Goal: Information Seeking & Learning: Learn about a topic

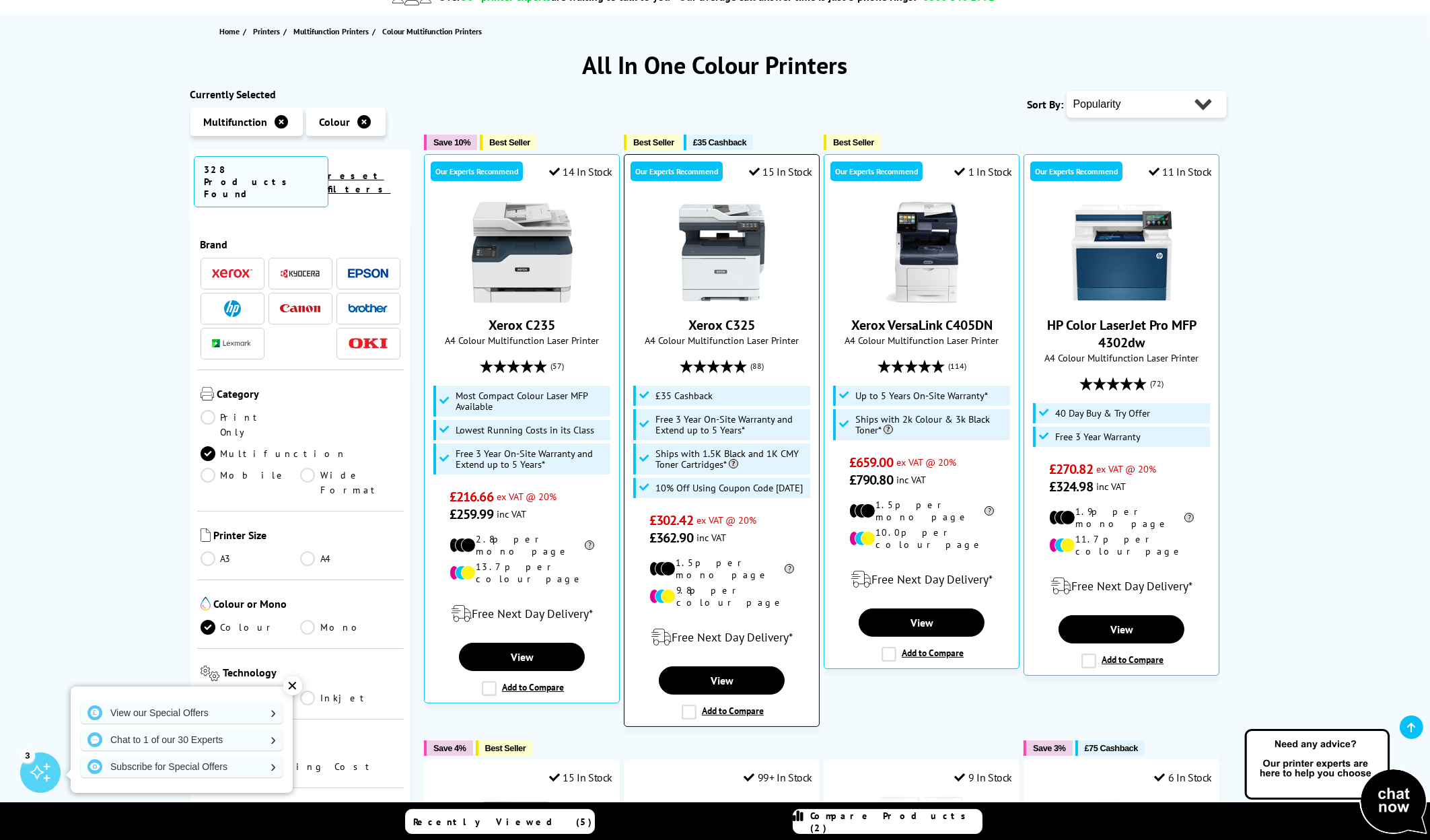
drag, startPoint x: 744, startPoint y: 428, endPoint x: 659, endPoint y: 409, distance: 87.1
click at [659, 409] on li "Free 3 Year On-Site Warranty and Extend up to 5 Years*" at bounding box center [722, 424] width 177 height 31
click at [725, 705] on label "Add to Compare" at bounding box center [722, 712] width 82 height 15
click at [0, 0] on input "Add to Compare" at bounding box center [0, 0] width 0 height 0
click at [744, 270] on img at bounding box center [722, 252] width 101 height 101
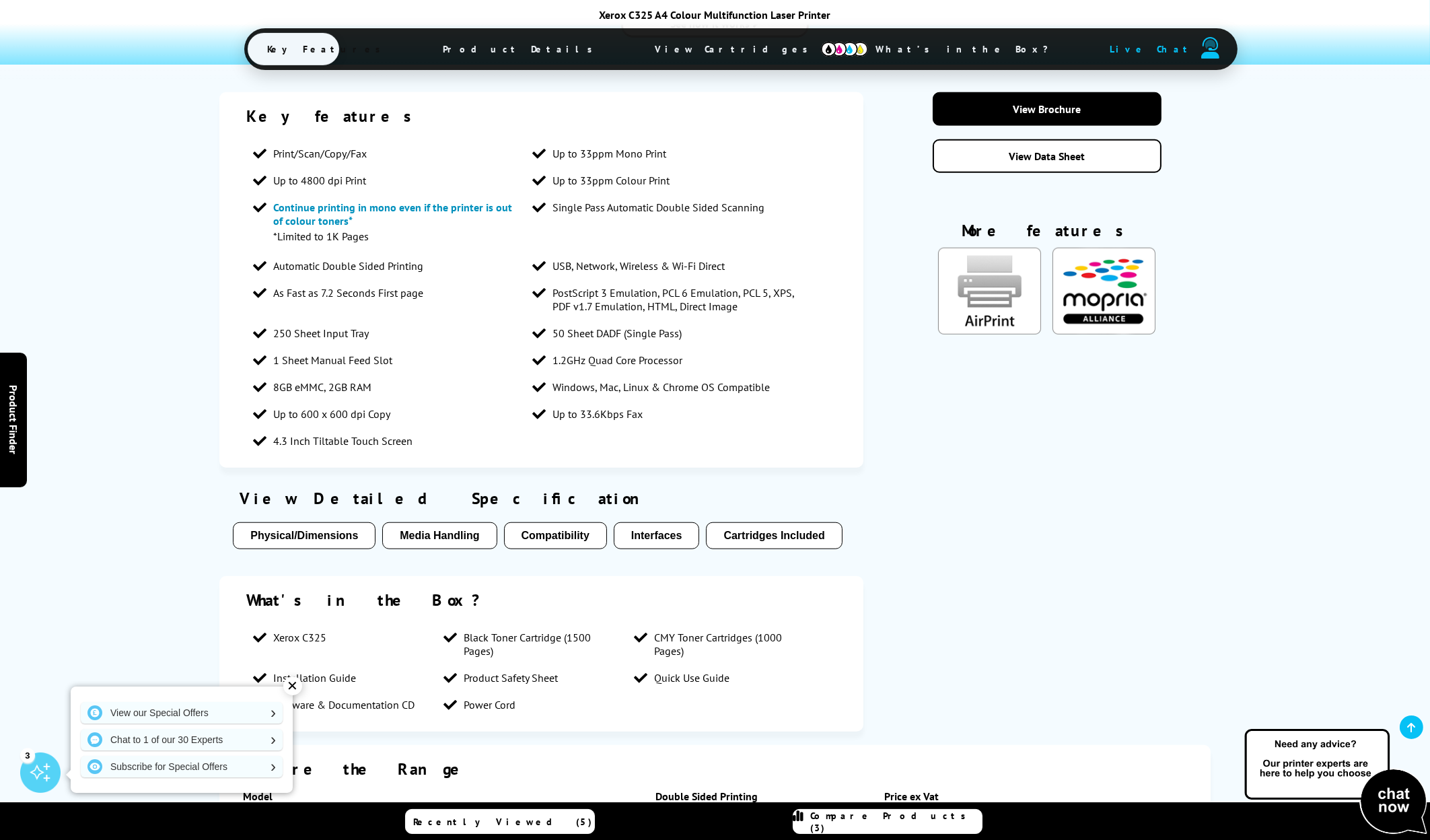
scroll to position [1951, 0]
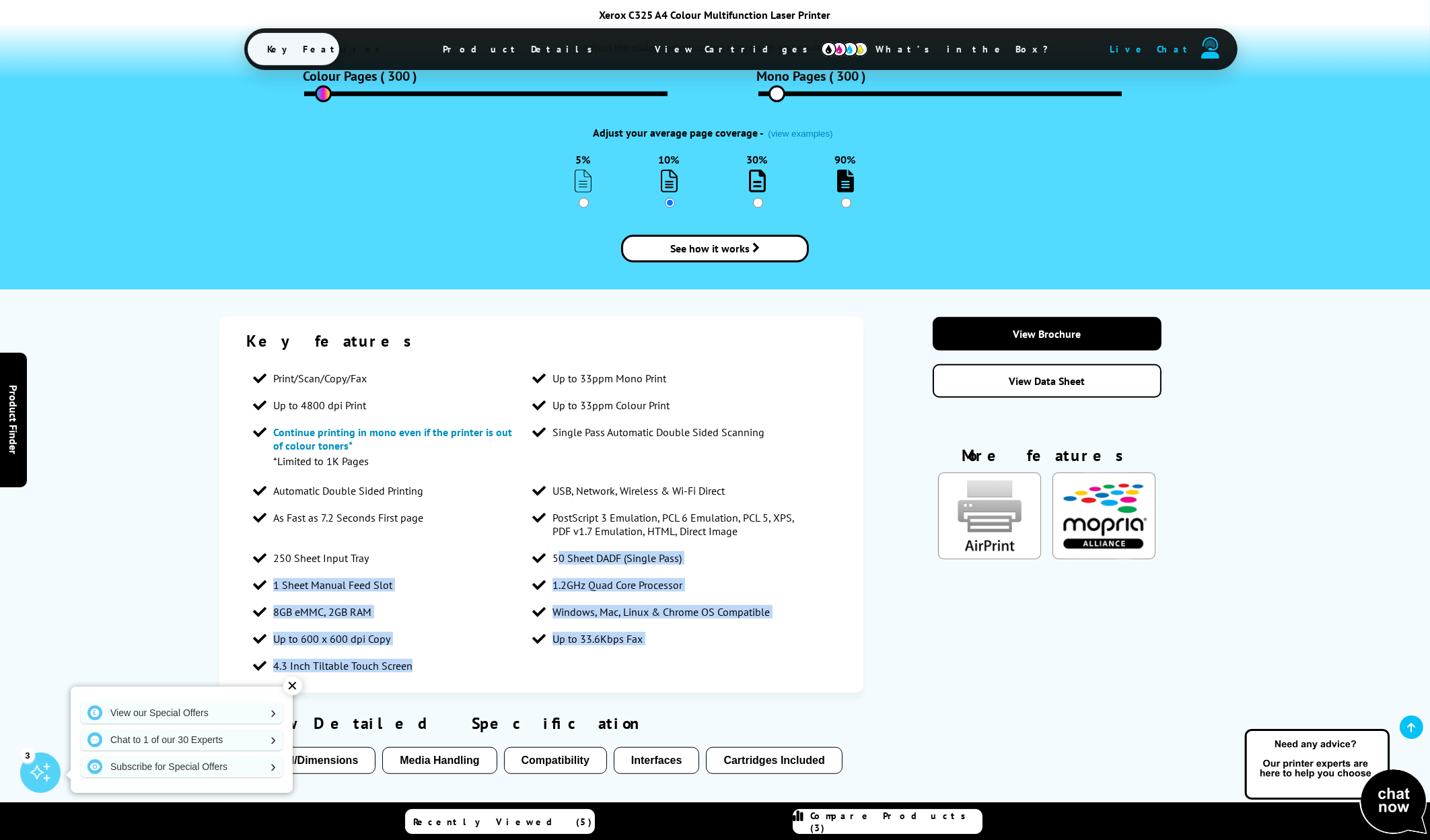
drag, startPoint x: 560, startPoint y: 416, endPoint x: 430, endPoint y: 523, distance: 168.4
click at [430, 523] on ul "Print/Scan/Copy/Fax Up to 33ppm Mono Print Up to 4800 dpi Print Up to 33ppm Col…" at bounding box center [542, 522] width 590 height 314
click at [430, 652] on li "4.3 Inch Tiltable Touch Screen" at bounding box center [386, 665] width 280 height 27
click at [413, 652] on li "4.3 Inch Tiltable Touch Screen" at bounding box center [386, 665] width 280 height 27
drag, startPoint x: 427, startPoint y: 531, endPoint x: 376, endPoint y: 433, distance: 110.5
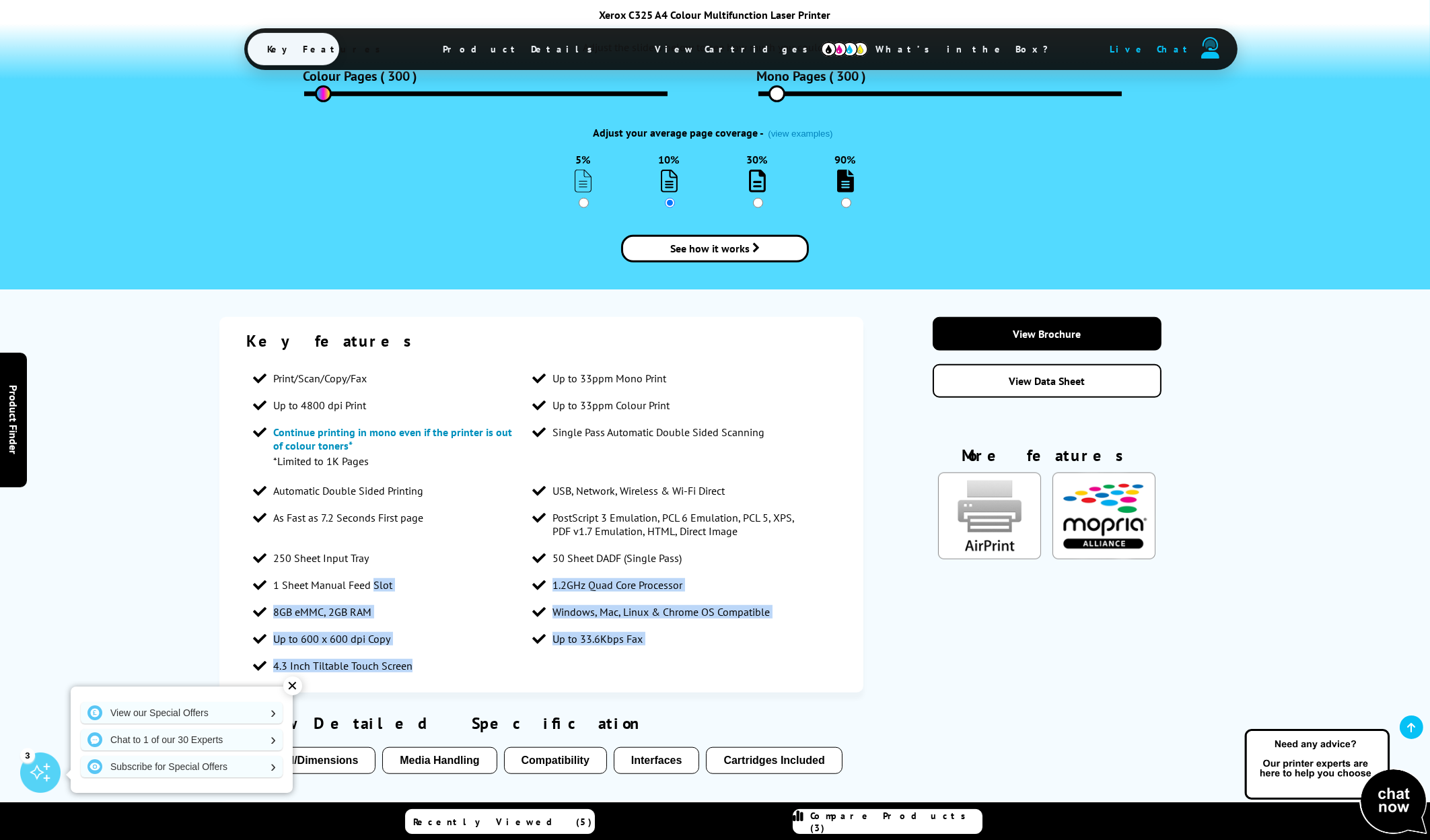
click at [376, 433] on ul "Print/Scan/Copy/Fax Up to 33ppm Mono Print Up to 4800 dpi Print Up to 33ppm Col…" at bounding box center [542, 522] width 590 height 314
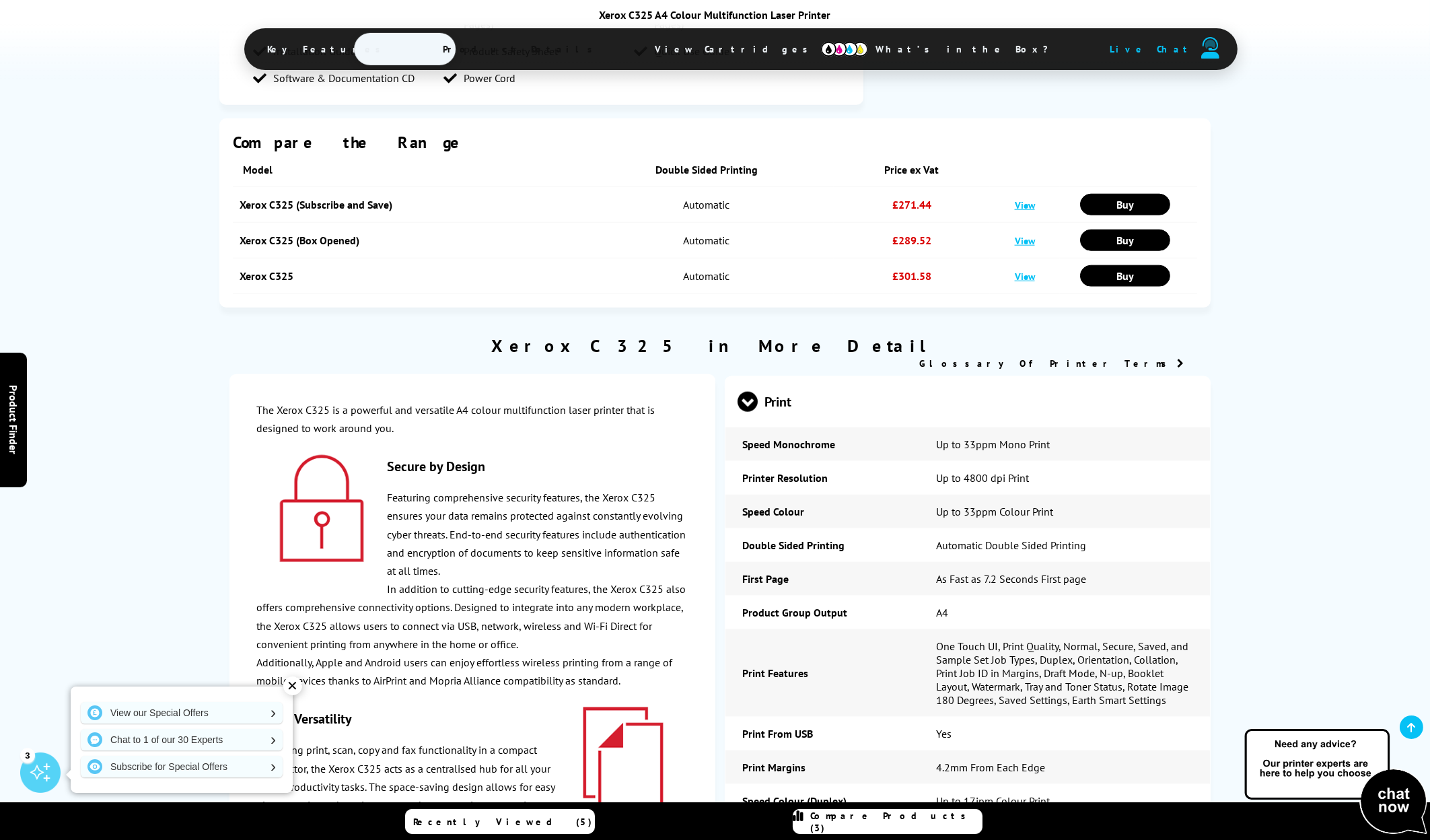
scroll to position [2826, 0]
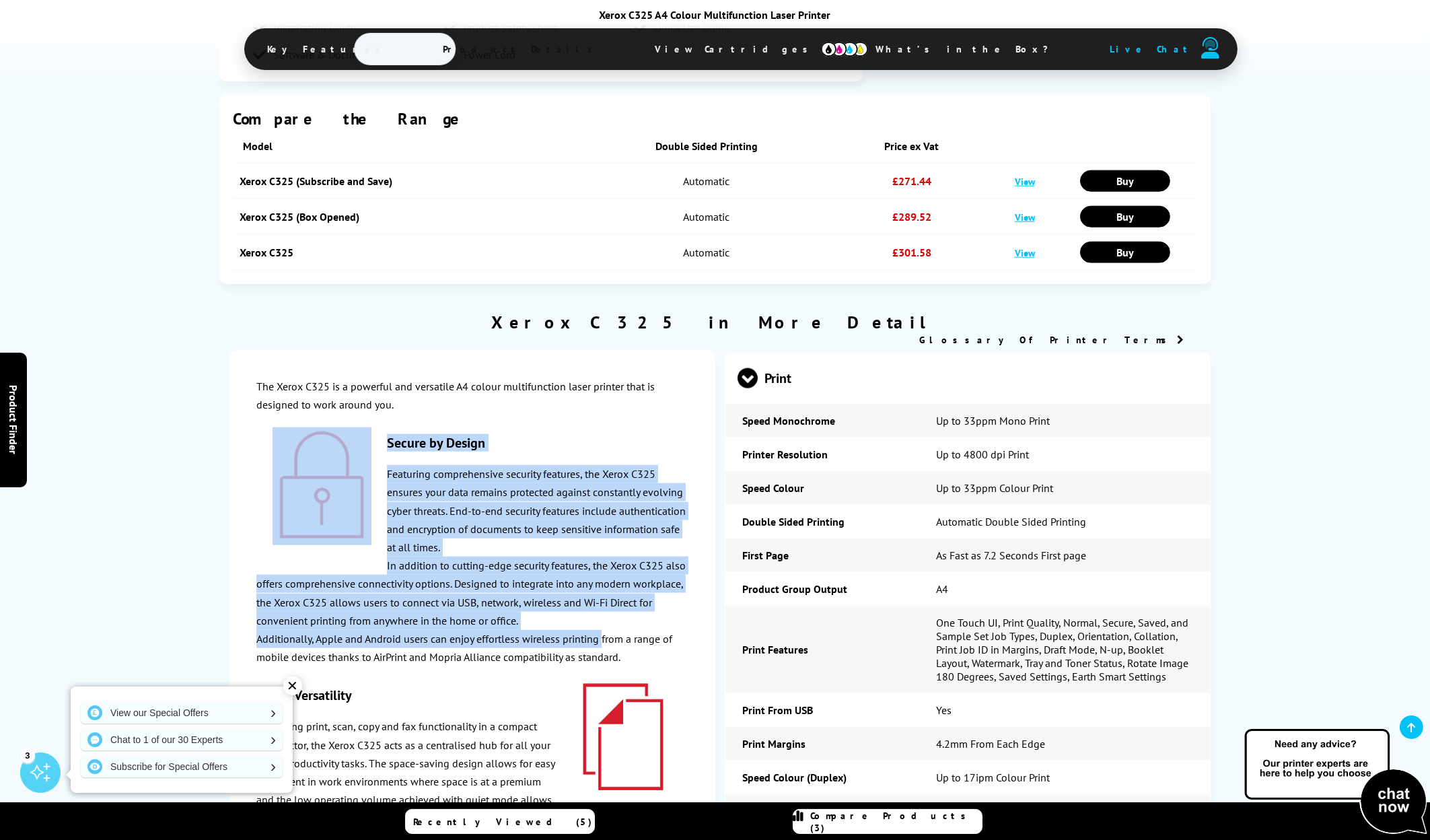
drag, startPoint x: 382, startPoint y: 340, endPoint x: 603, endPoint y: 499, distance: 272.3
click at [603, 499] on div "The Xerox C325 is a powerful and versatile A4 colour multifunction laser printe…" at bounding box center [473, 784] width 432 height 814
drag, startPoint x: 603, startPoint y: 499, endPoint x: 571, endPoint y: 499, distance: 32.0
click at [571, 629] on p "Additionally, Apple and Android users can enjoy effortless wireless printing fr…" at bounding box center [473, 648] width 432 height 37
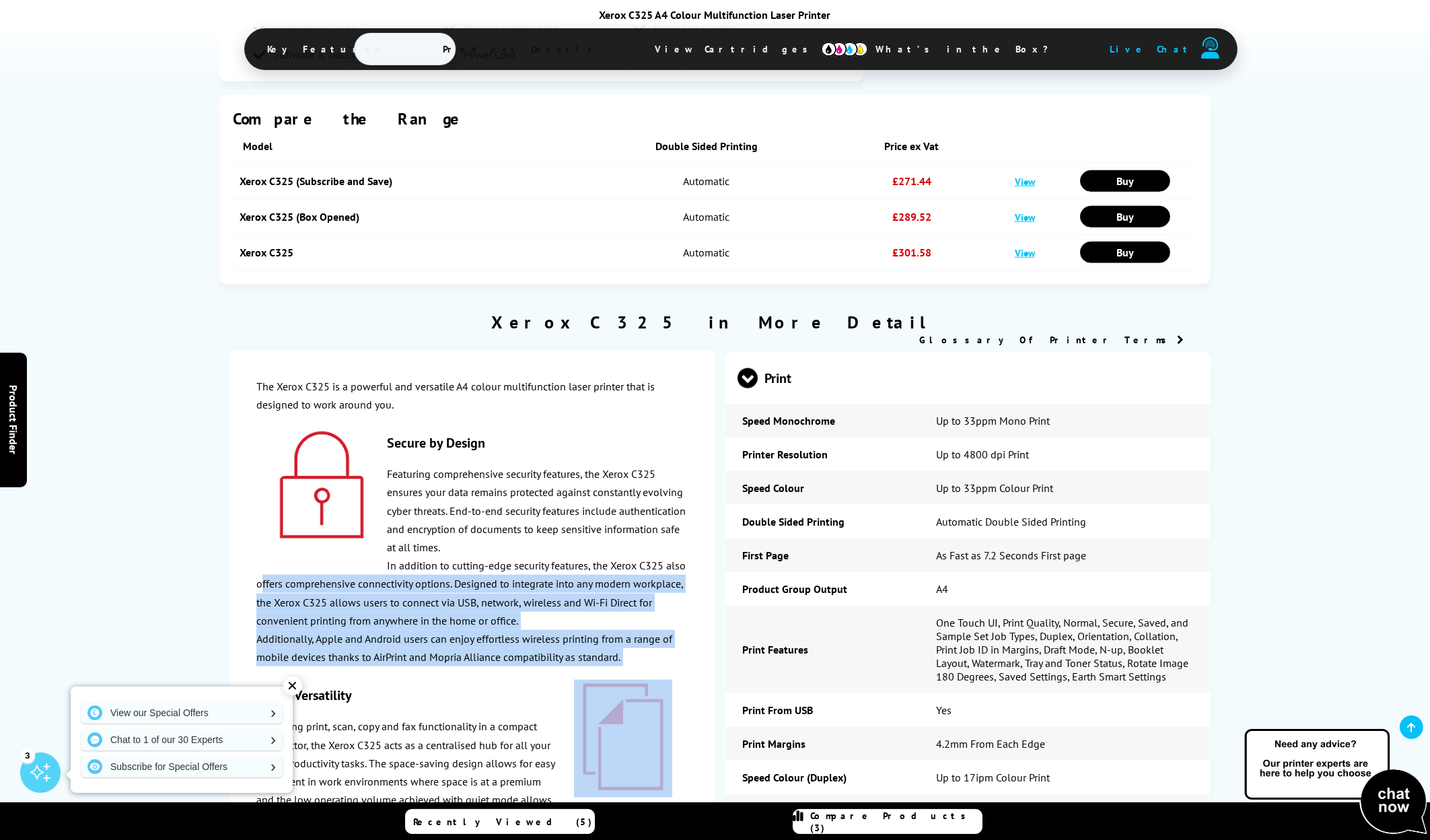
drag, startPoint x: 260, startPoint y: 451, endPoint x: 638, endPoint y: 537, distance: 387.7
click at [638, 537] on div "The Xerox C325 is a powerful and versatile A4 colour multifunction laser printe…" at bounding box center [473, 784] width 432 height 814
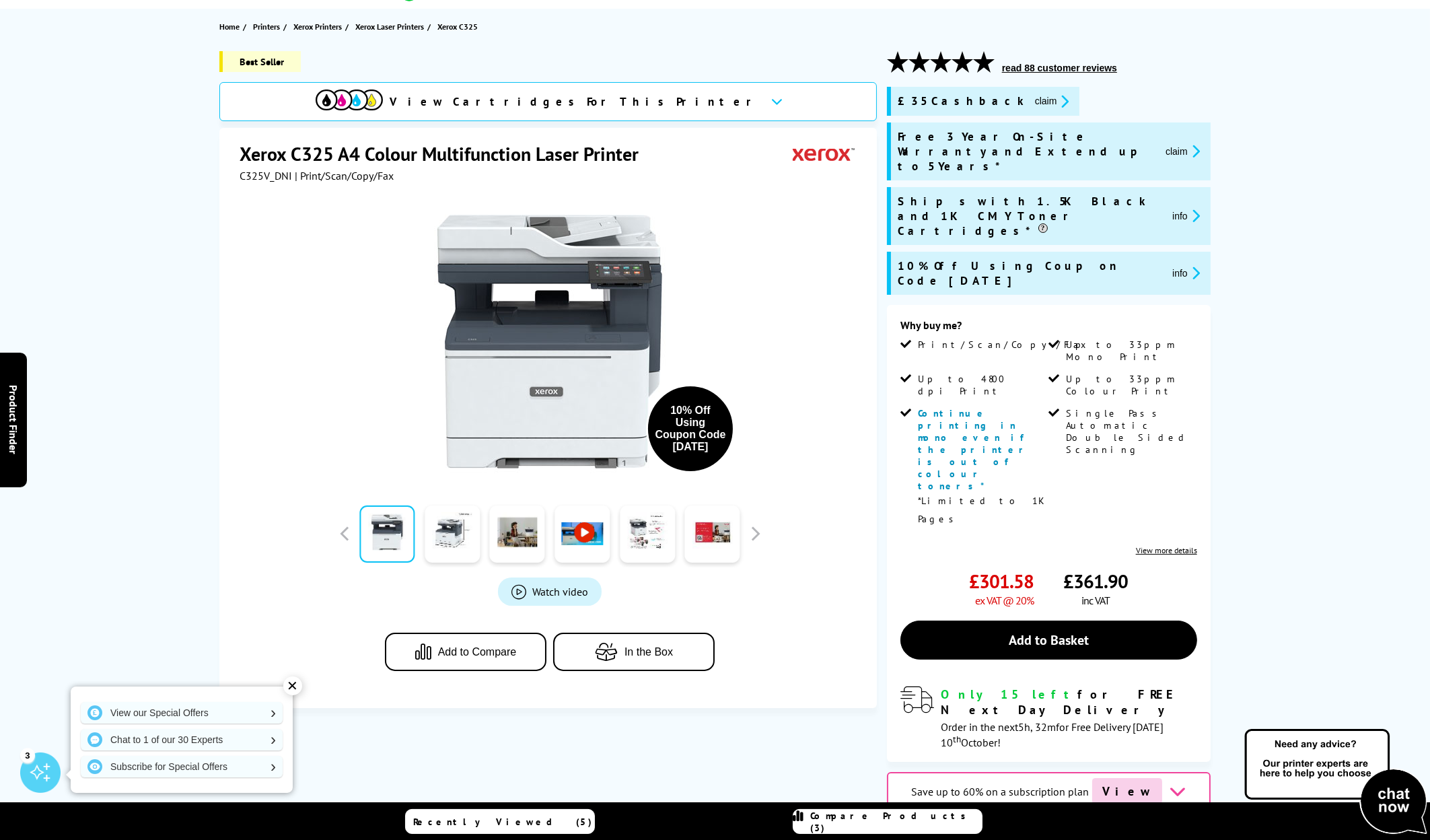
scroll to position [0, 0]
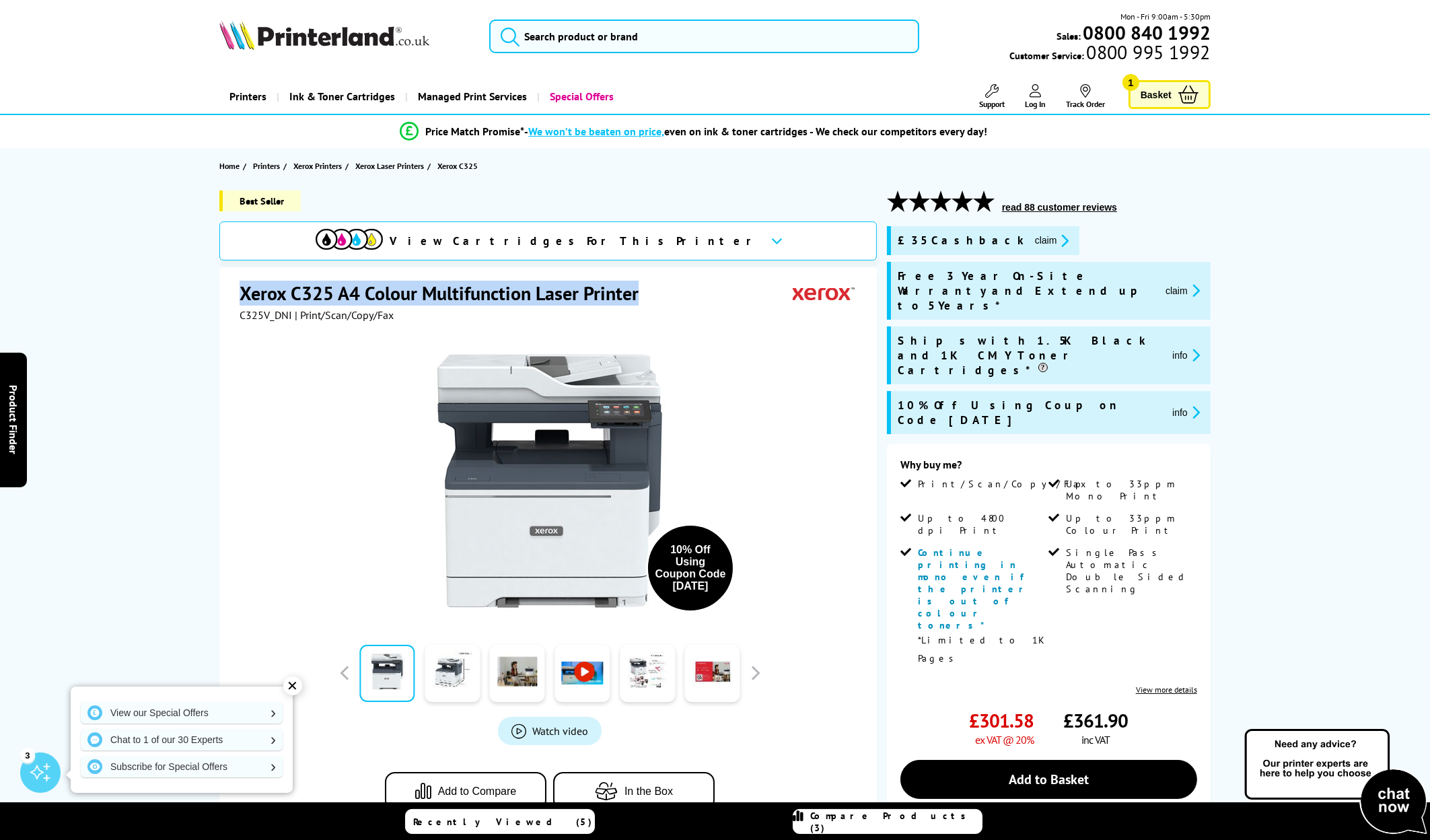
drag, startPoint x: 242, startPoint y: 294, endPoint x: 638, endPoint y: 297, distance: 396.0
click at [638, 297] on h1 "Xerox C325 A4 Colour Multifunction Laser Printer" at bounding box center [446, 293] width 412 height 25
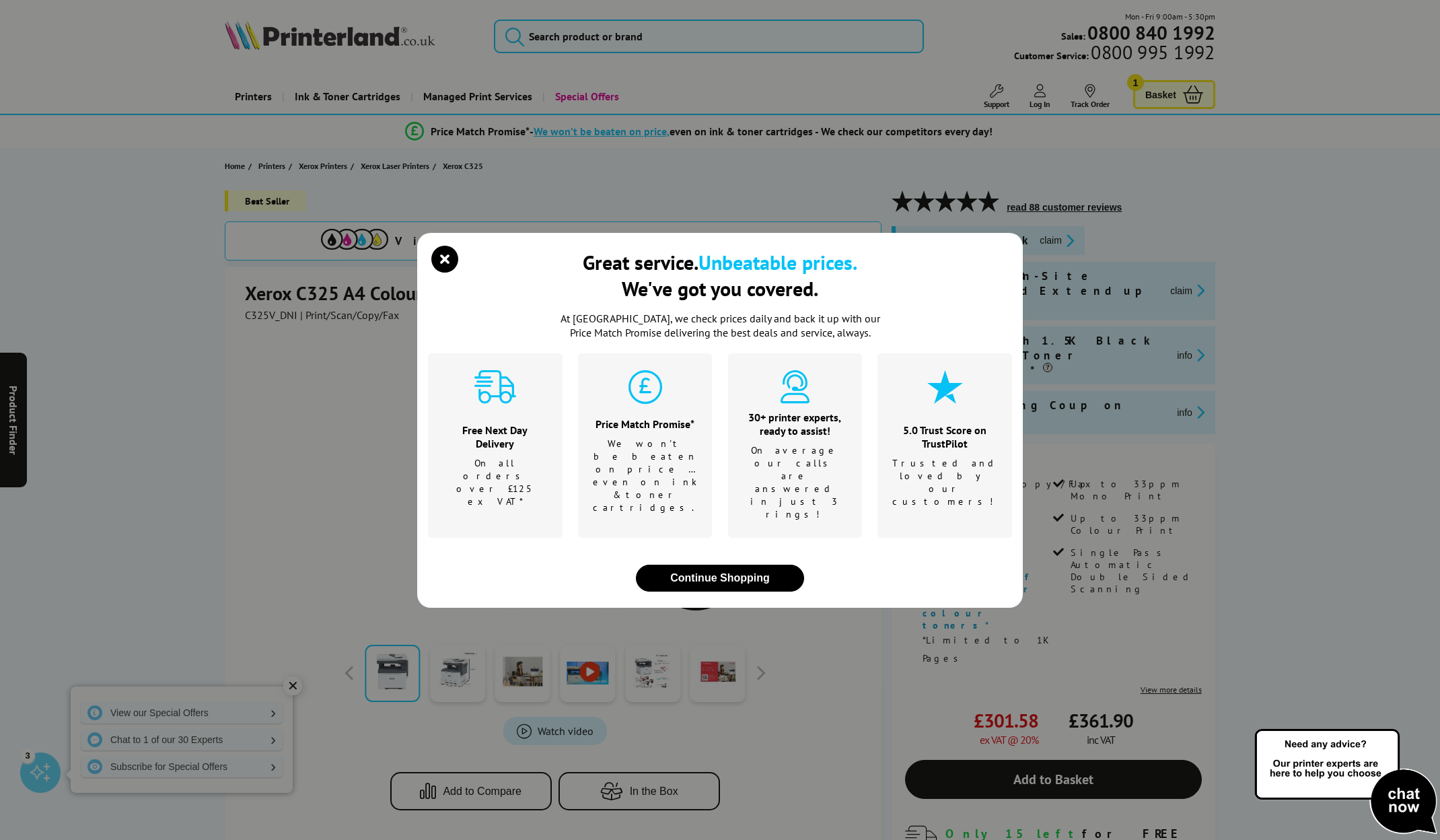
click at [638, 297] on div "Great service. Unbeatable prices. We've got you covered." at bounding box center [720, 275] width 275 height 53
click at [442, 273] on icon "close modal" at bounding box center [445, 259] width 27 height 27
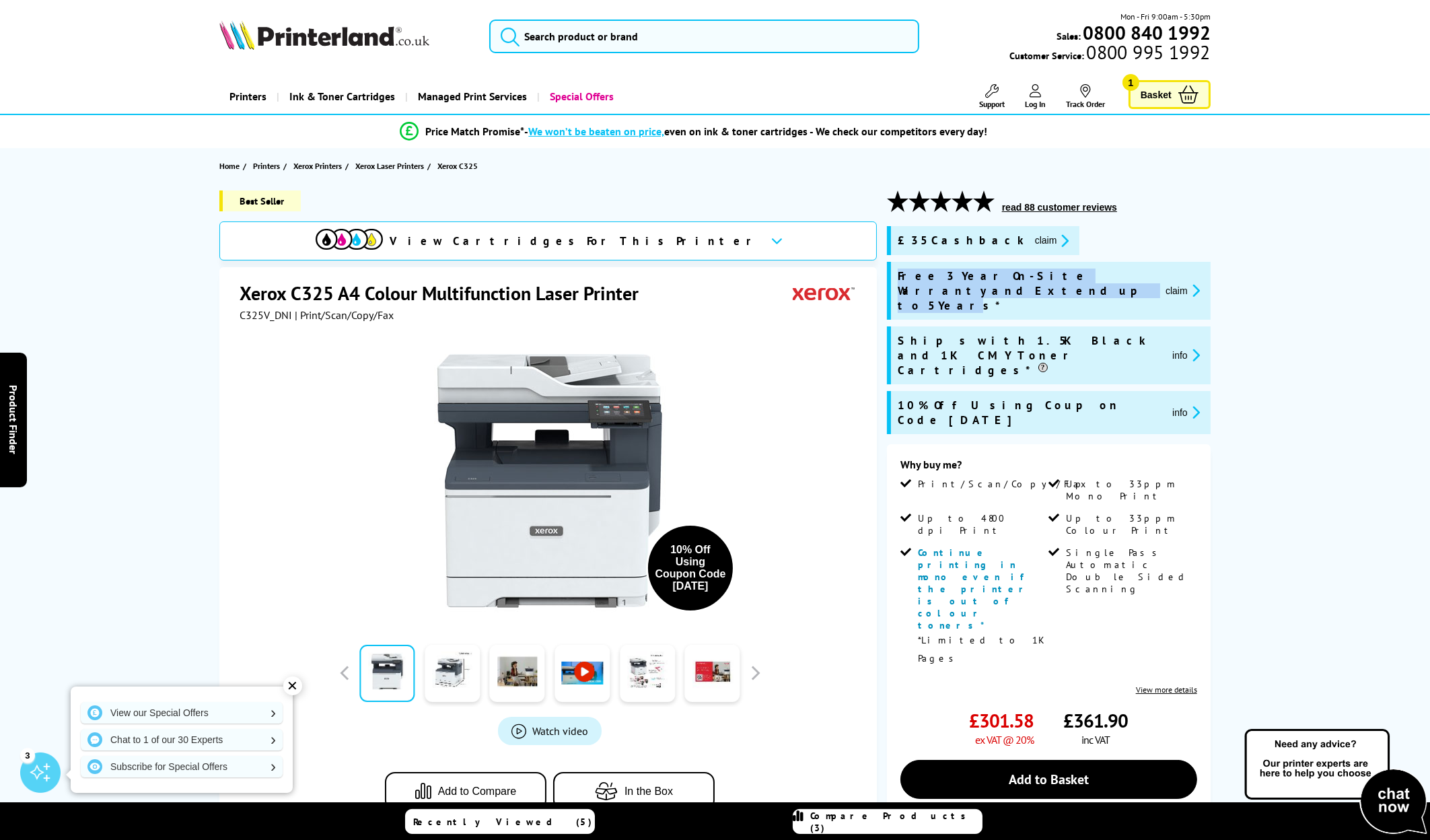
drag, startPoint x: 917, startPoint y: 285, endPoint x: 887, endPoint y: 272, distance: 32.7
click at [887, 272] on div "Free 3 Year On-Site Warranty and Extend up to 5 Years* claim" at bounding box center [1049, 290] width 324 height 58
click at [1175, 283] on button "claim" at bounding box center [1183, 290] width 43 height 16
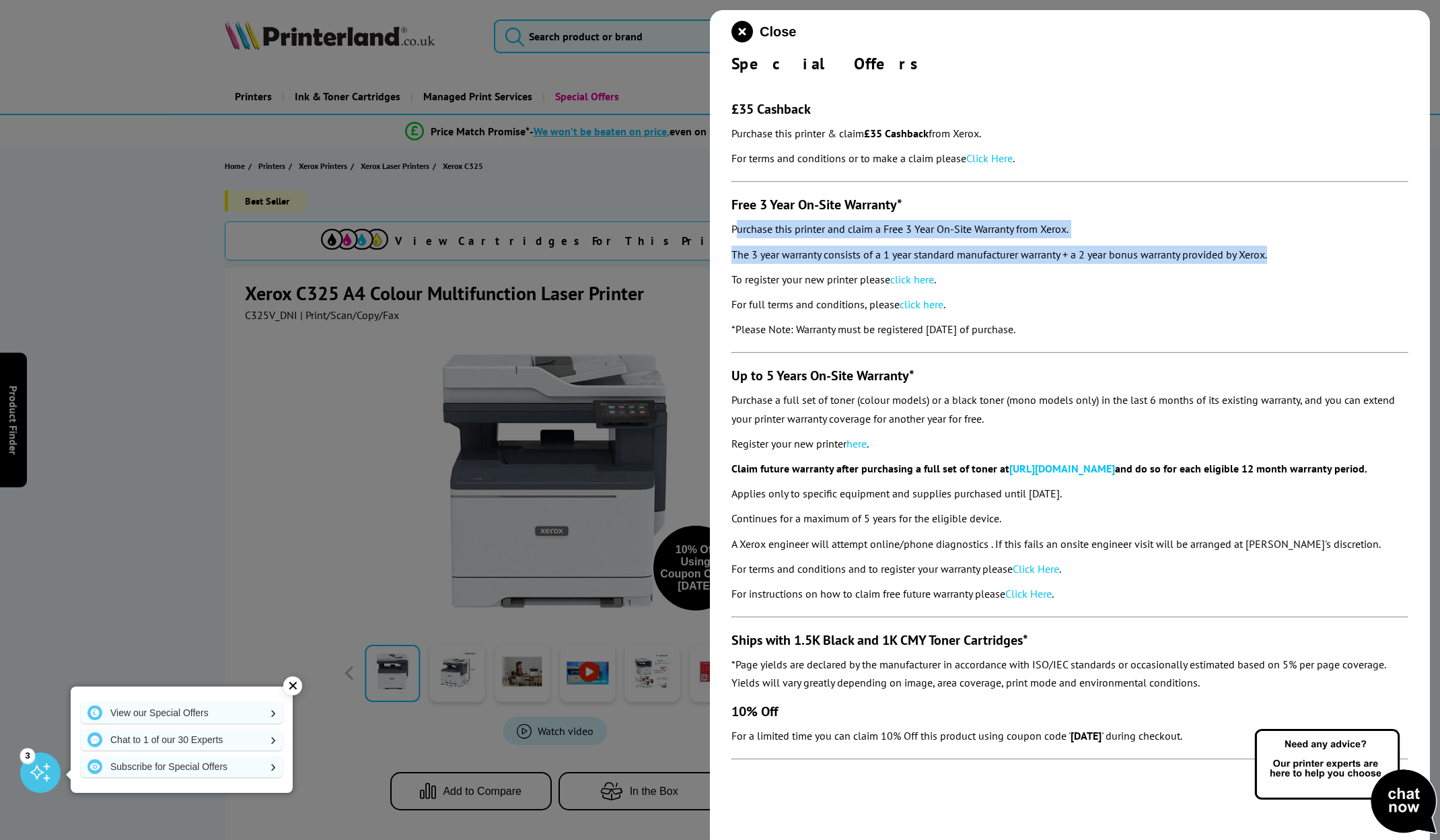
drag, startPoint x: 749, startPoint y: 227, endPoint x: 1282, endPoint y: 262, distance: 534.1
click at [1282, 262] on section "£35 Cashback Purchase this printer & claim £35 Cashback from Xerox. For terms a…" at bounding box center [1070, 423] width 677 height 699
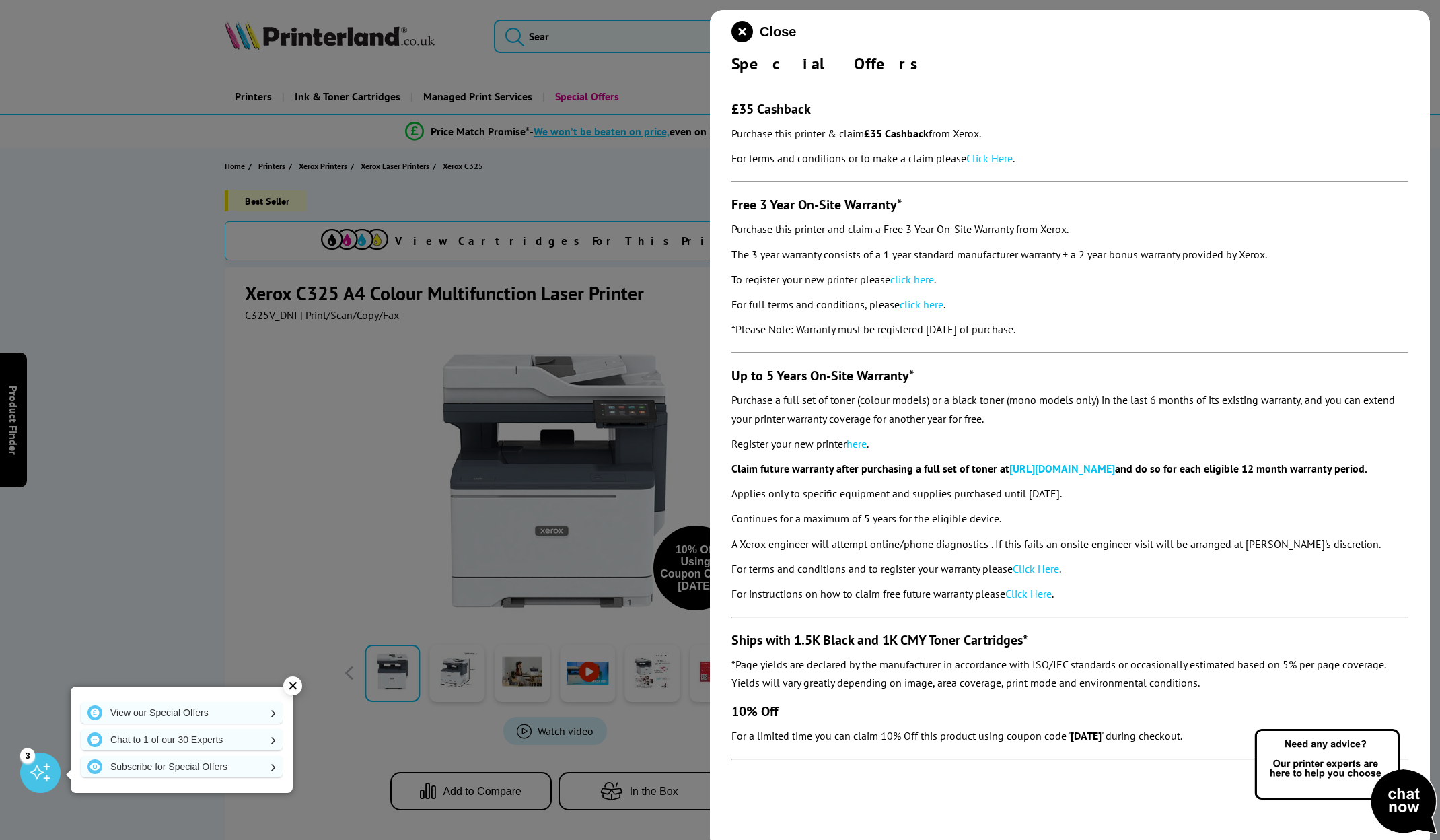
drag, startPoint x: 1282, startPoint y: 262, endPoint x: 1205, endPoint y: 267, distance: 77.2
click at [1205, 267] on section "£35 Cashback Purchase this printer & claim £35 Cashback from Xerox. For terms a…" at bounding box center [1070, 423] width 677 height 699
drag, startPoint x: 915, startPoint y: 327, endPoint x: 1088, endPoint y: 330, distance: 173.0
click at [1088, 330] on p "*Please Note: Warranty must be registered [DATE] of purchase." at bounding box center [1070, 329] width 677 height 18
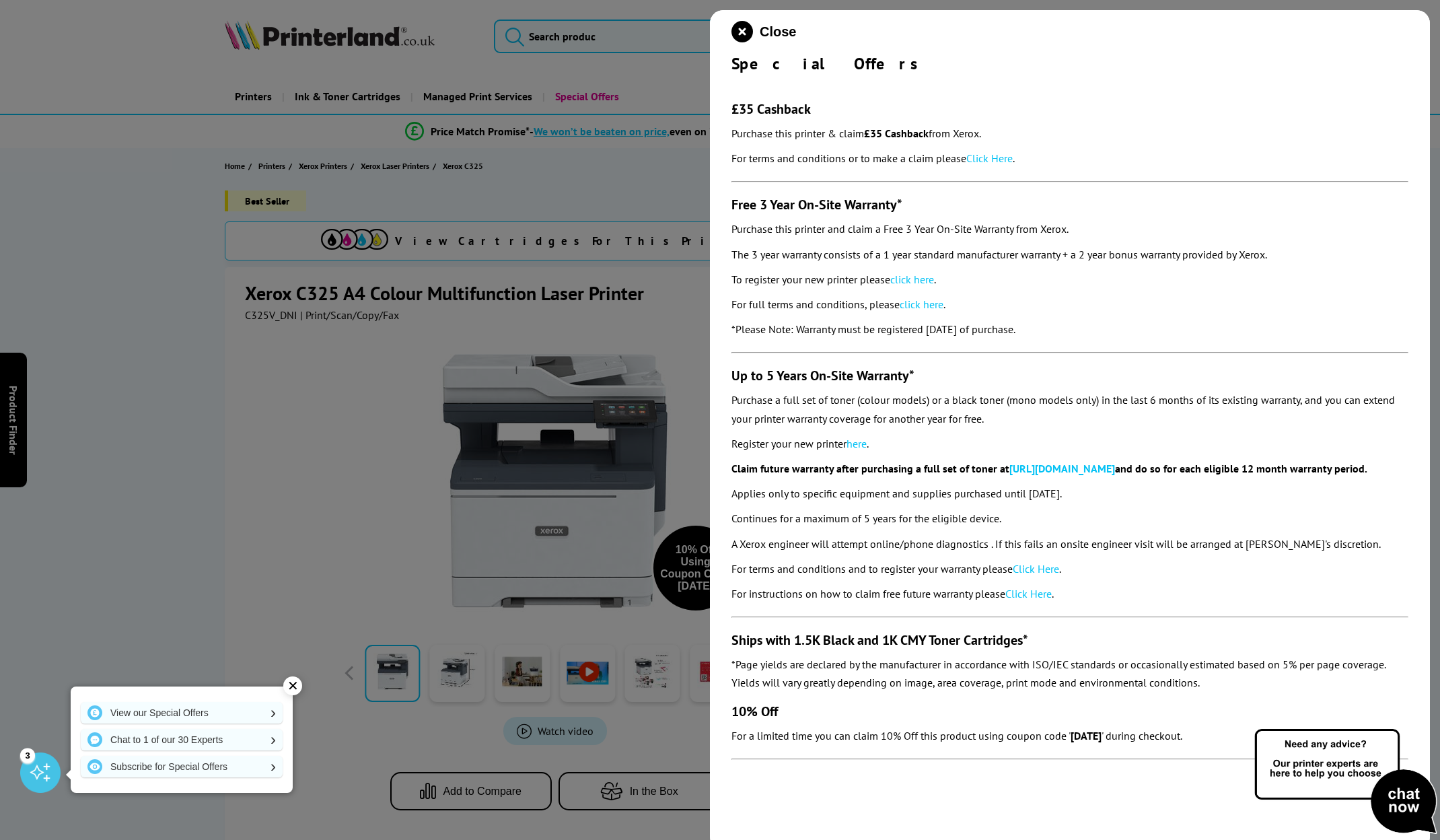
click at [1089, 330] on p "*Please Note: Warranty must be registered [DATE] of purchase." at bounding box center [1070, 329] width 677 height 18
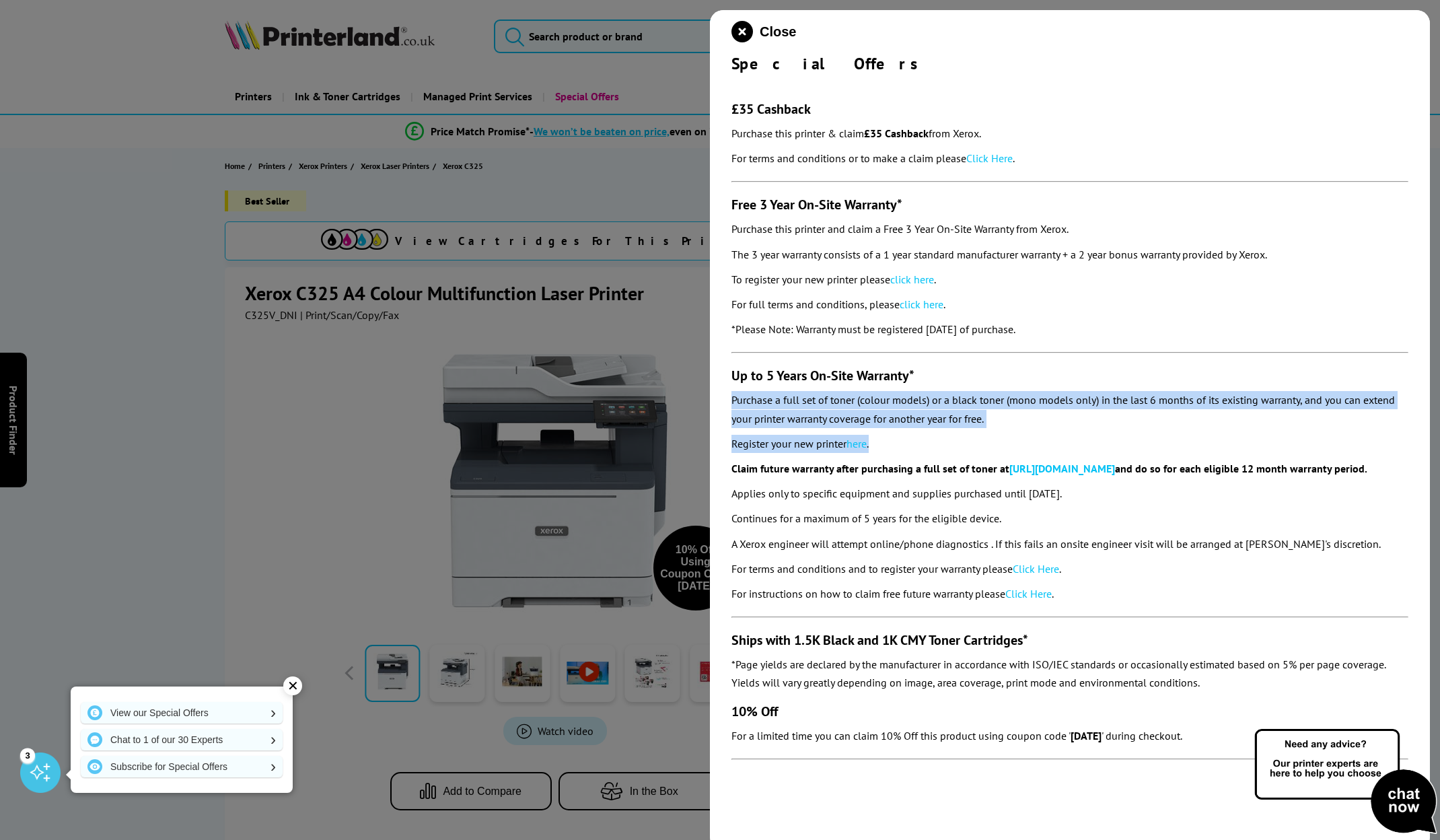
drag, startPoint x: 726, startPoint y: 395, endPoint x: 914, endPoint y: 433, distance: 191.8
click at [914, 433] on div "Close Special Offers £35 Cashback Purchase this printer & claim £35 Cashback fr…" at bounding box center [1070, 430] width 720 height 840
click at [914, 433] on section "£35 Cashback Purchase this printer & claim £35 Cashback from Xerox. For terms a…" at bounding box center [1070, 423] width 677 height 699
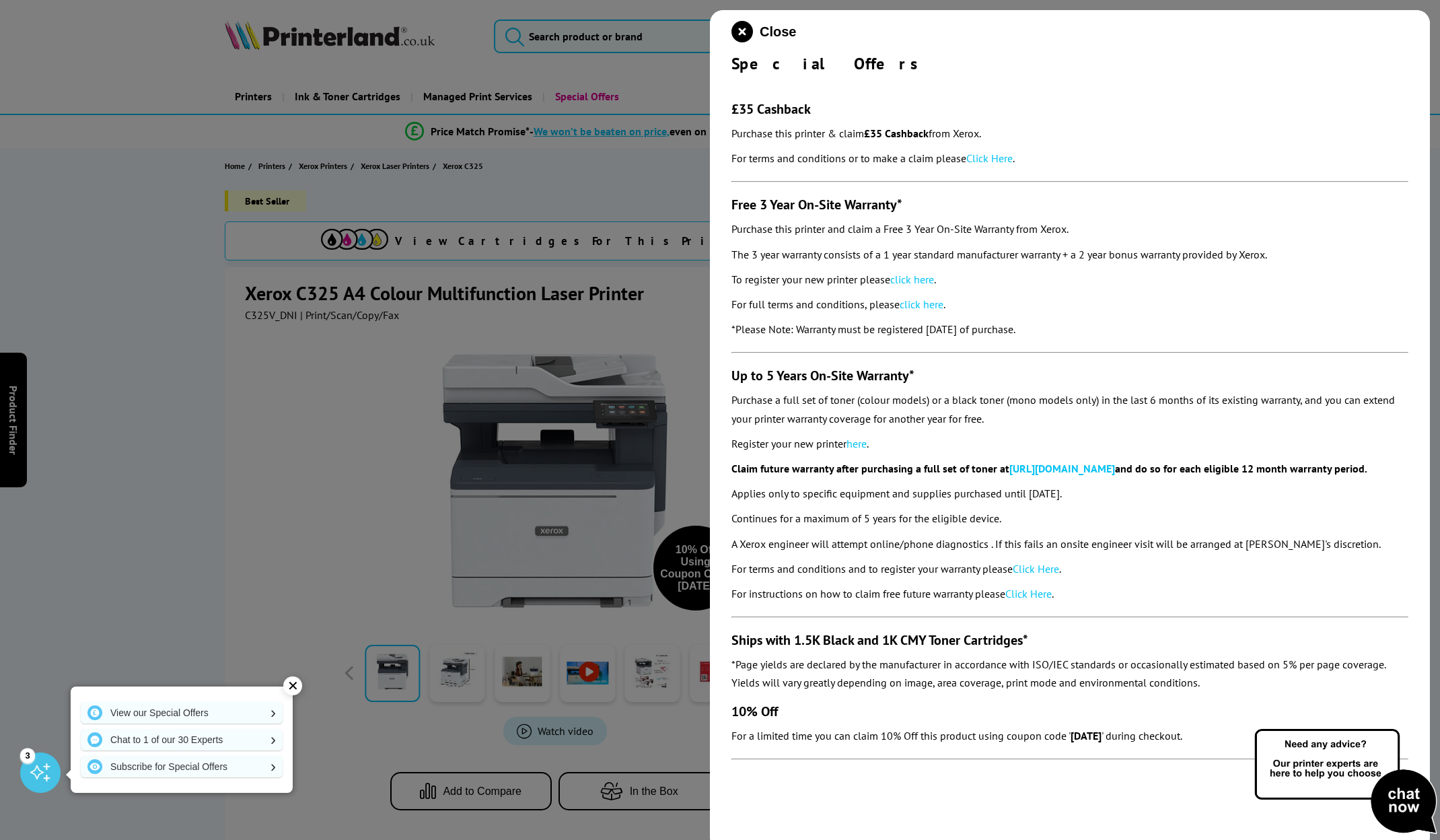
click at [165, 357] on div at bounding box center [720, 420] width 1440 height 840
click at [741, 31] on icon "close modal" at bounding box center [743, 32] width 22 height 22
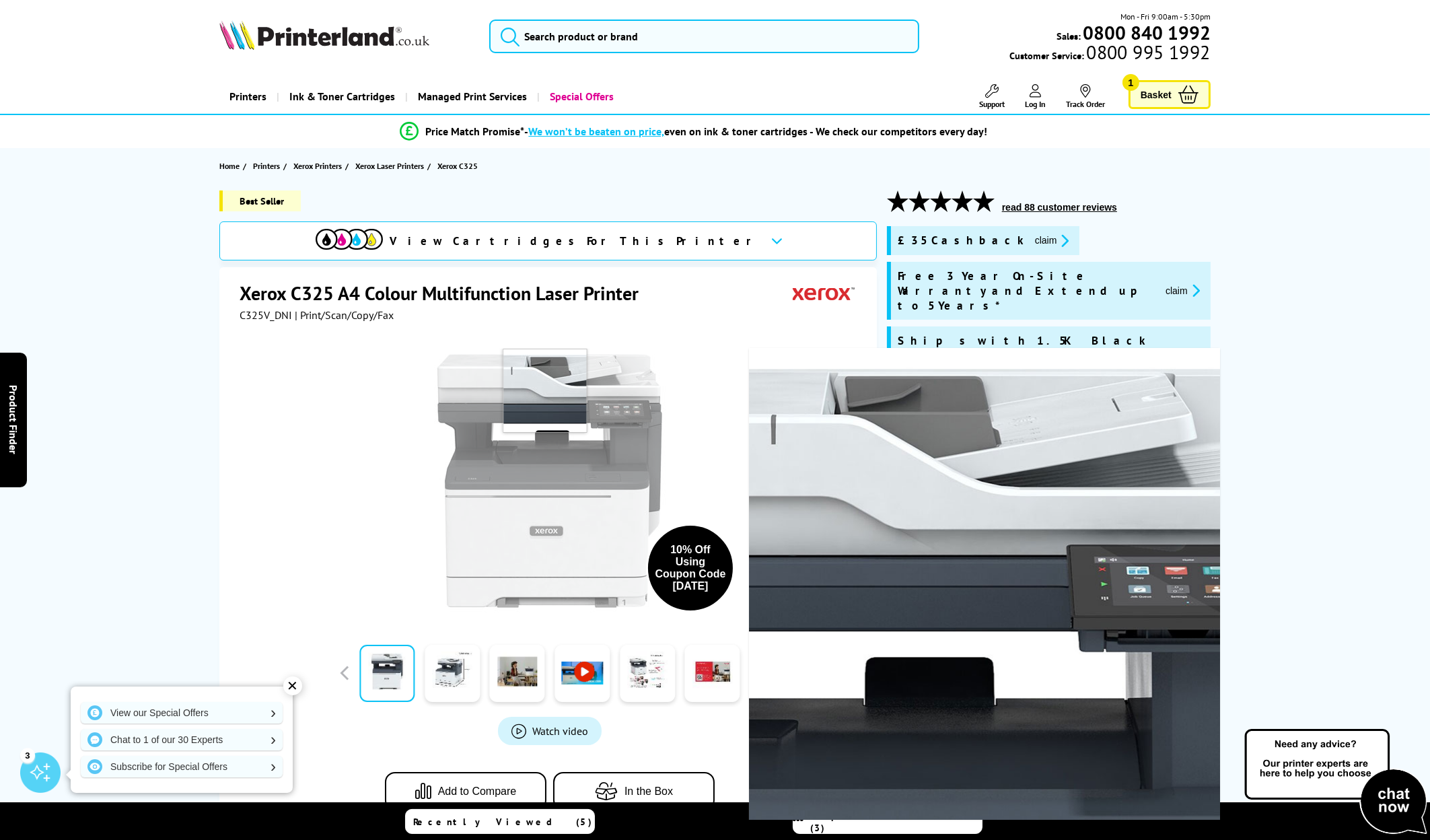
click at [545, 385] on img at bounding box center [550, 481] width 264 height 264
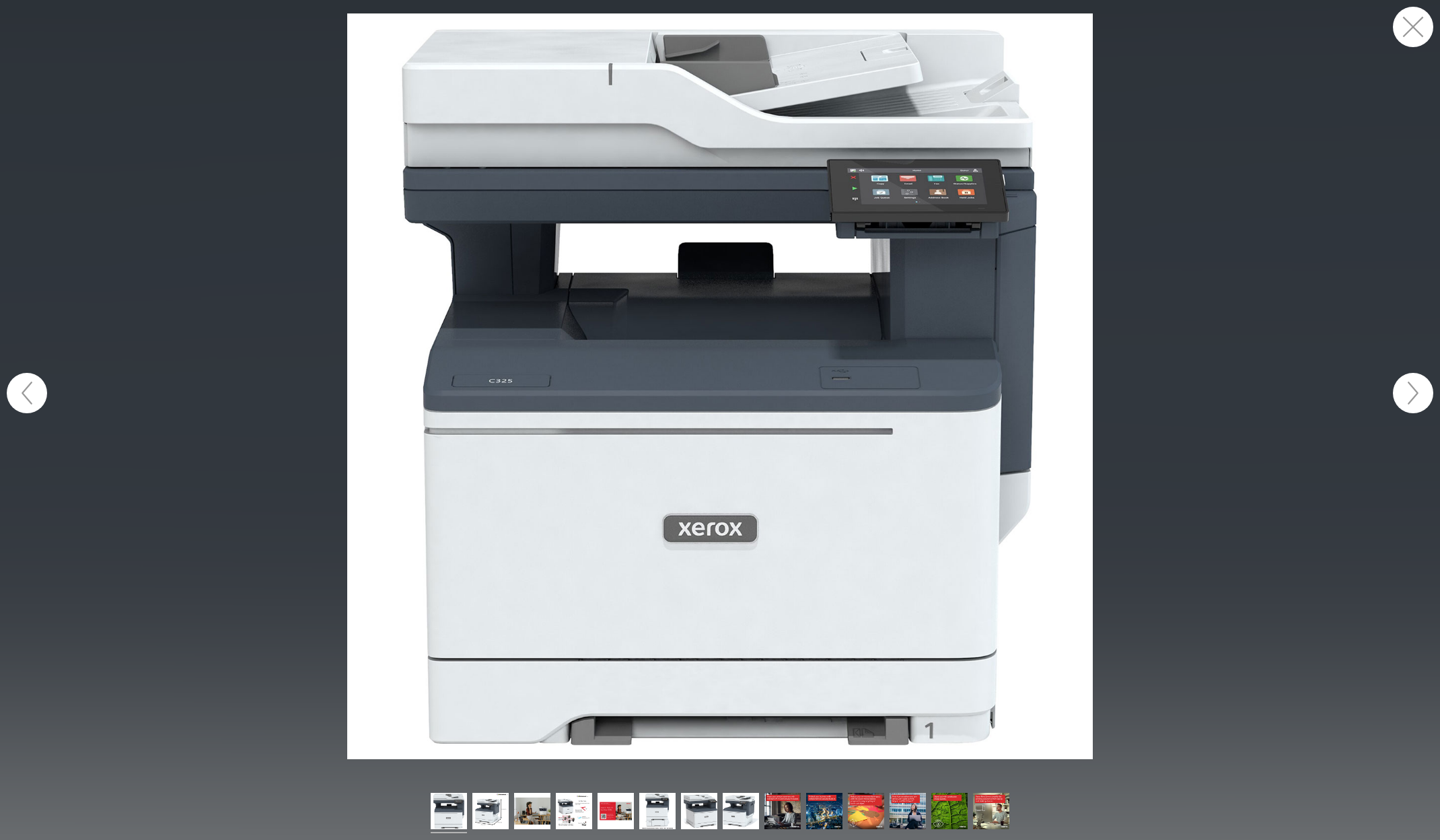
click at [304, 282] on figure at bounding box center [720, 386] width 1440 height 745
click at [1410, 23] on button "button" at bounding box center [1414, 27] width 41 height 41
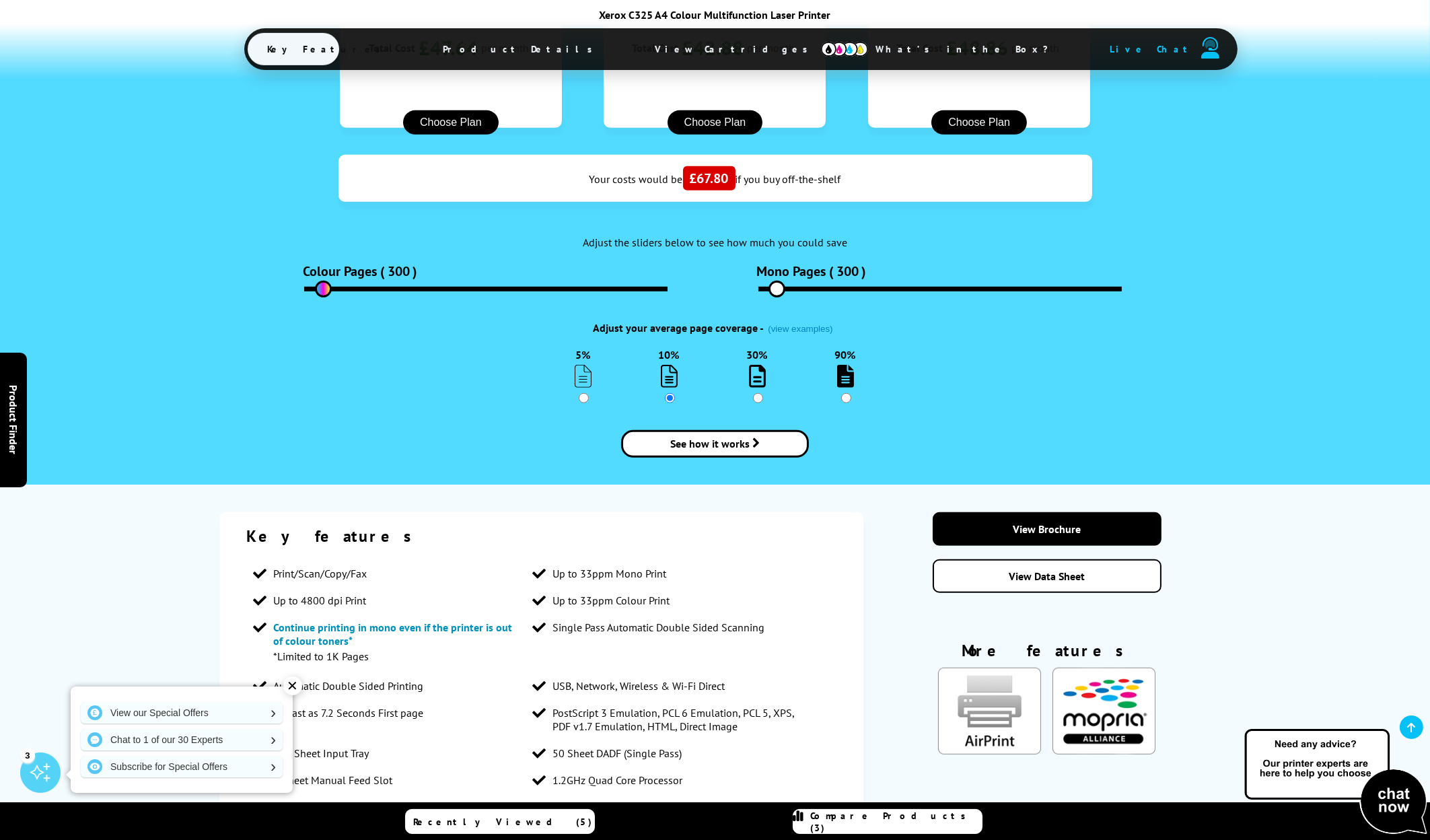
scroll to position [2086, 0]
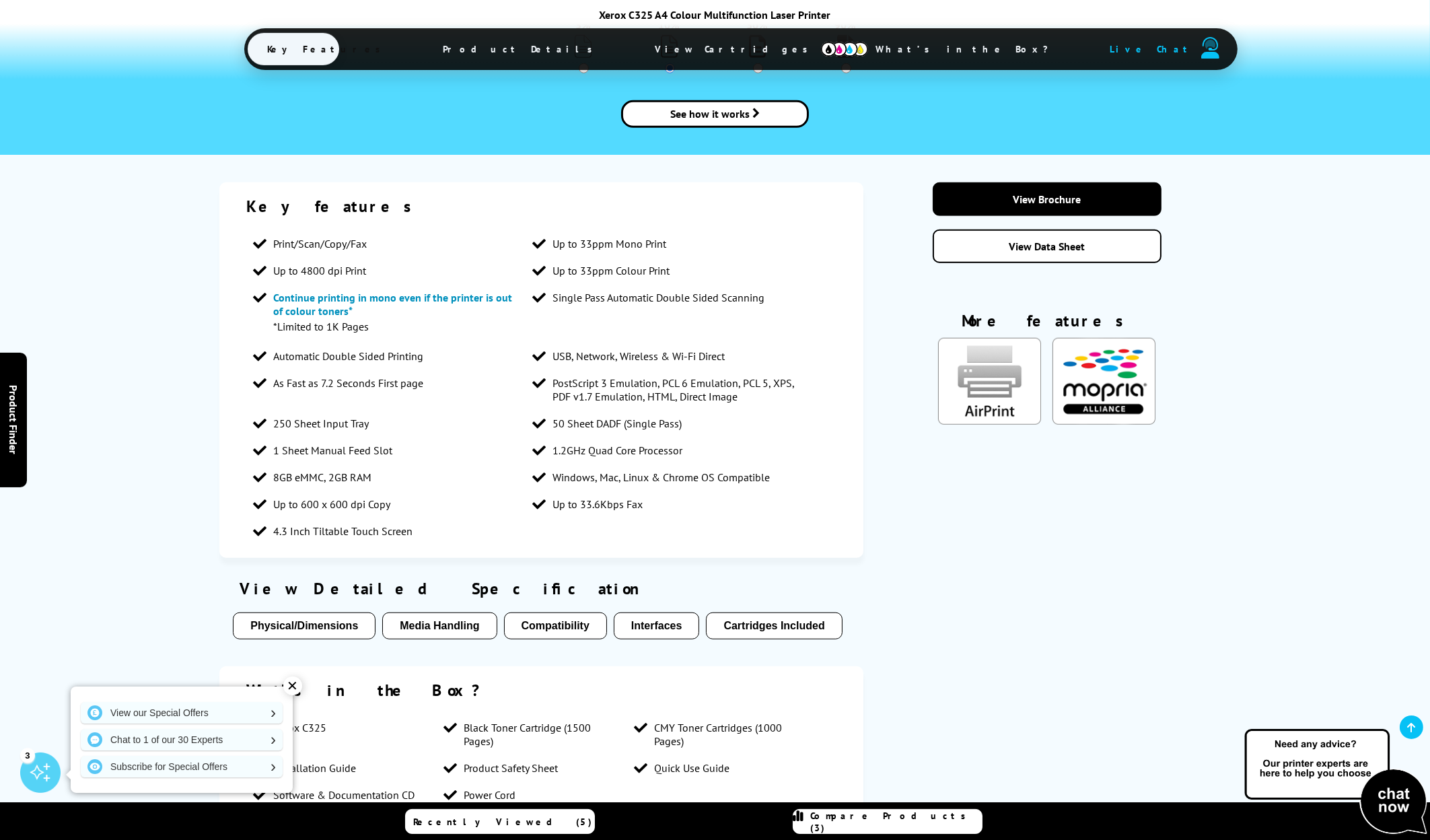
drag, startPoint x: 457, startPoint y: 588, endPoint x: 638, endPoint y: 666, distance: 197.1
click at [638, 714] on ul "Xerox C325 Black Toner Cartridge (1500 Pages) CMY Toner Cartridges (1000 Pages)…" at bounding box center [542, 761] width 590 height 94
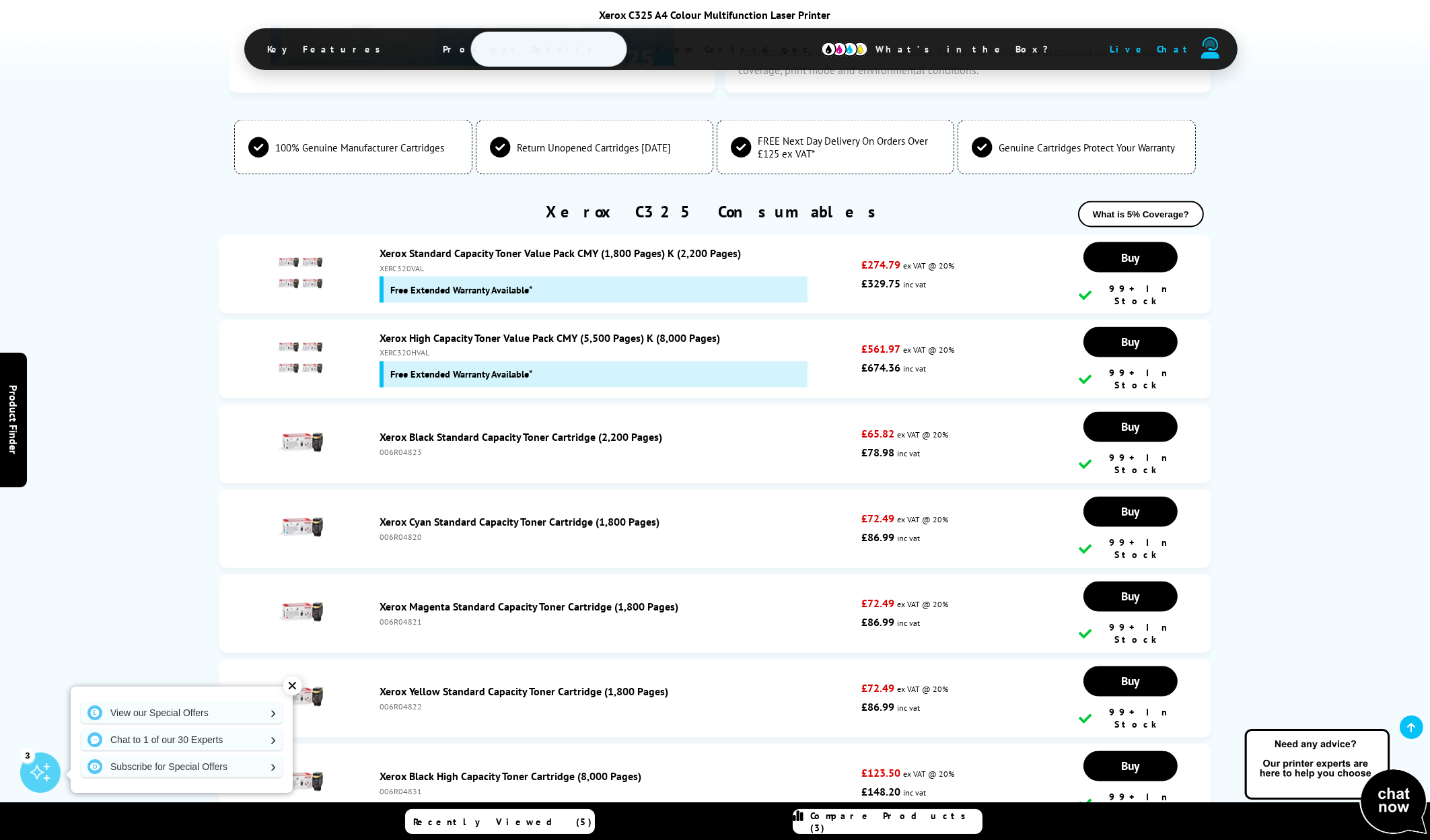
scroll to position [4643, 0]
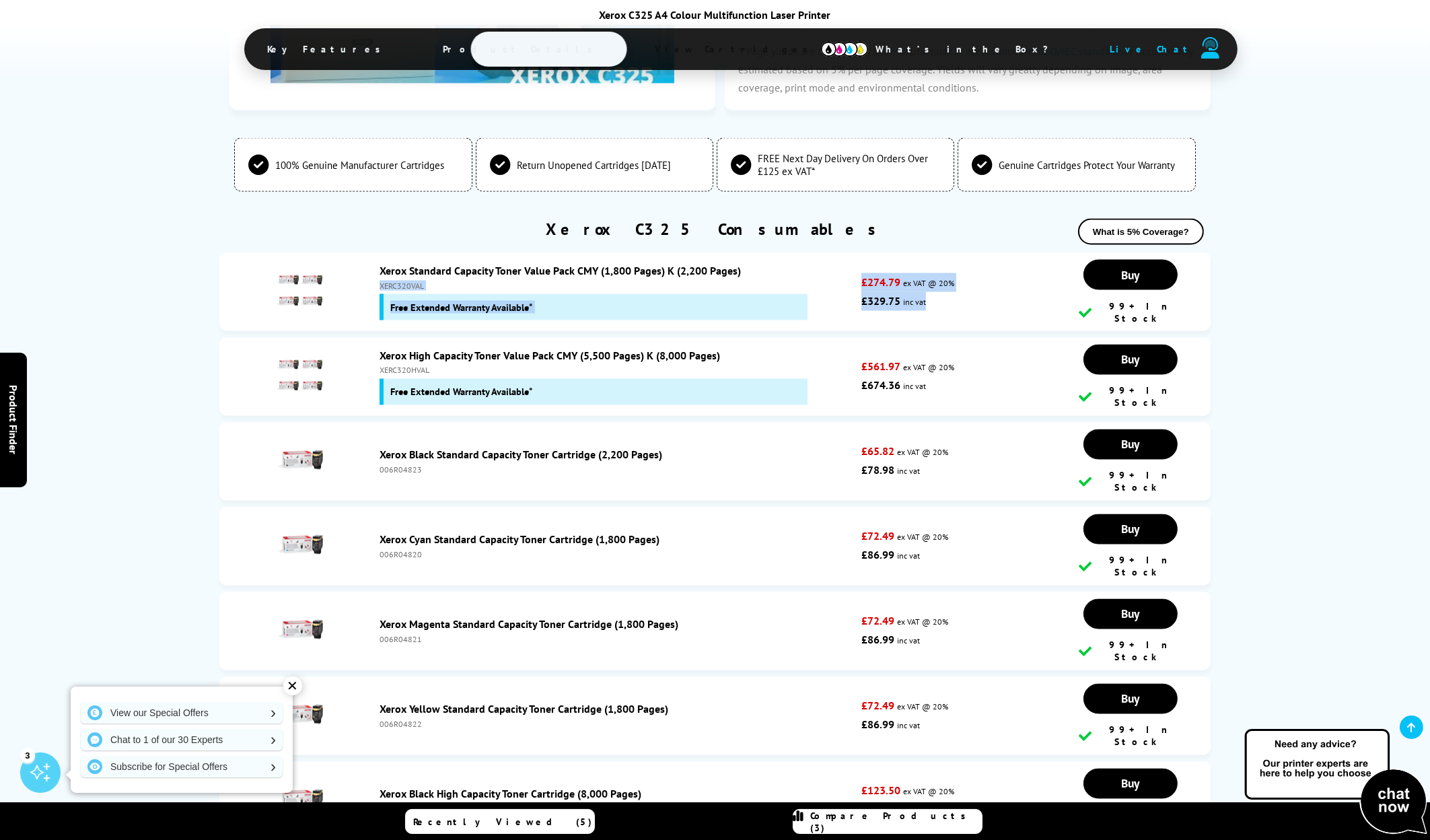
drag, startPoint x: 937, startPoint y: 177, endPoint x: 824, endPoint y: 148, distance: 116.7
click at [824, 253] on li "Xerox Standard Capacity Toner Value Pack CMY (1,800 Pages) K (2,200 Pages) XERC…" at bounding box center [715, 292] width 991 height 78
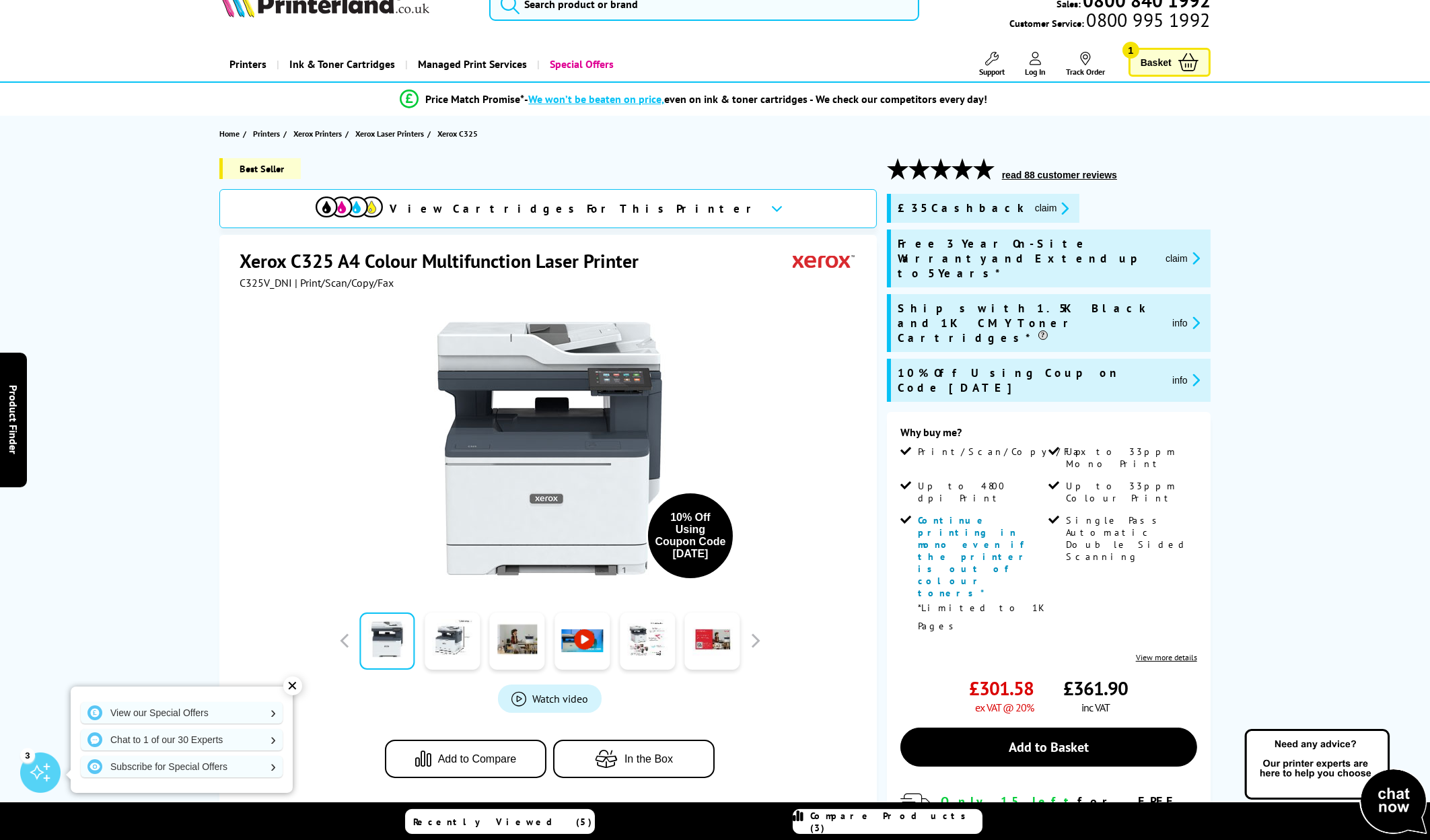
scroll to position [0, 0]
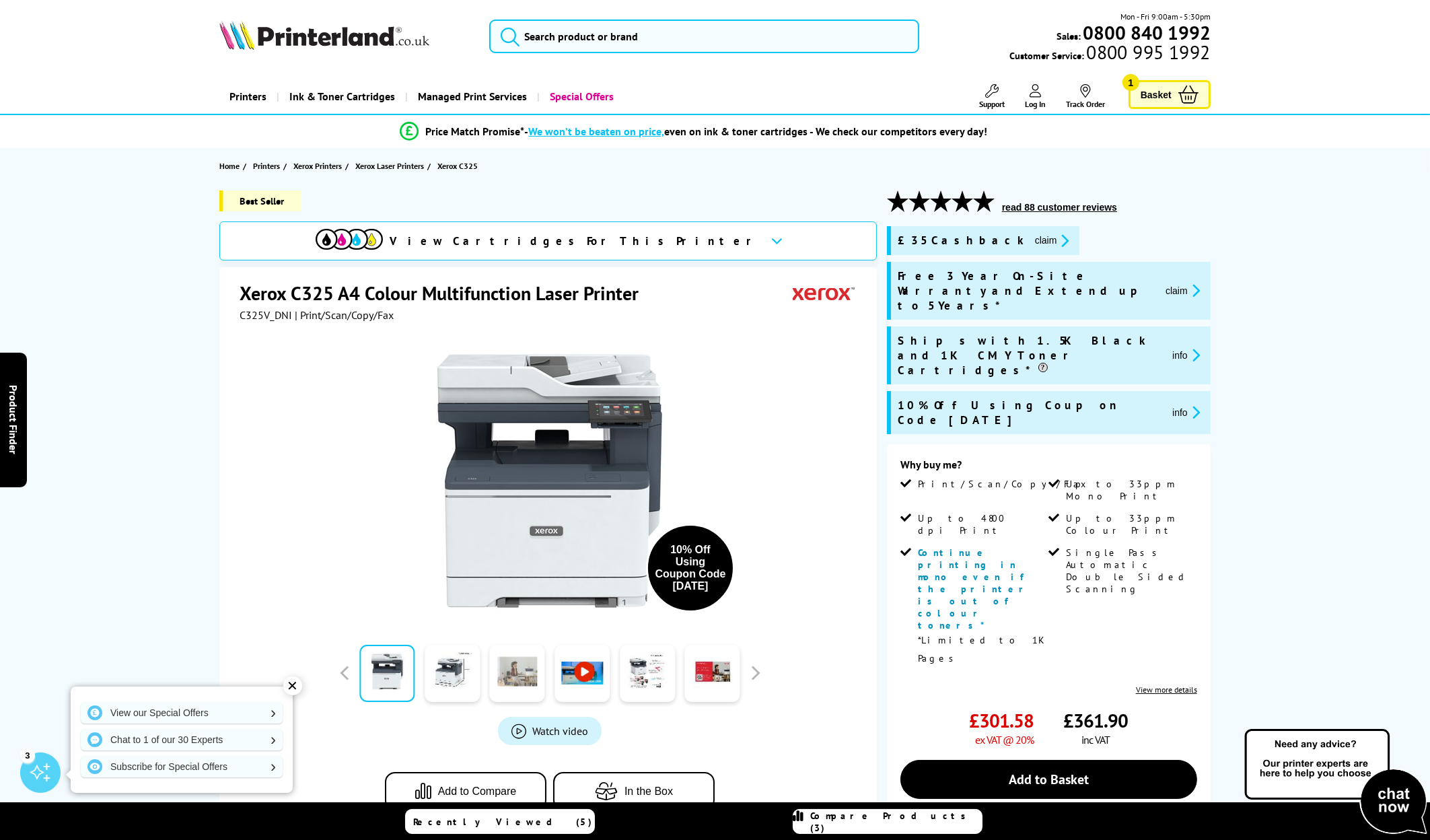
click at [502, 682] on link at bounding box center [518, 673] width 56 height 57
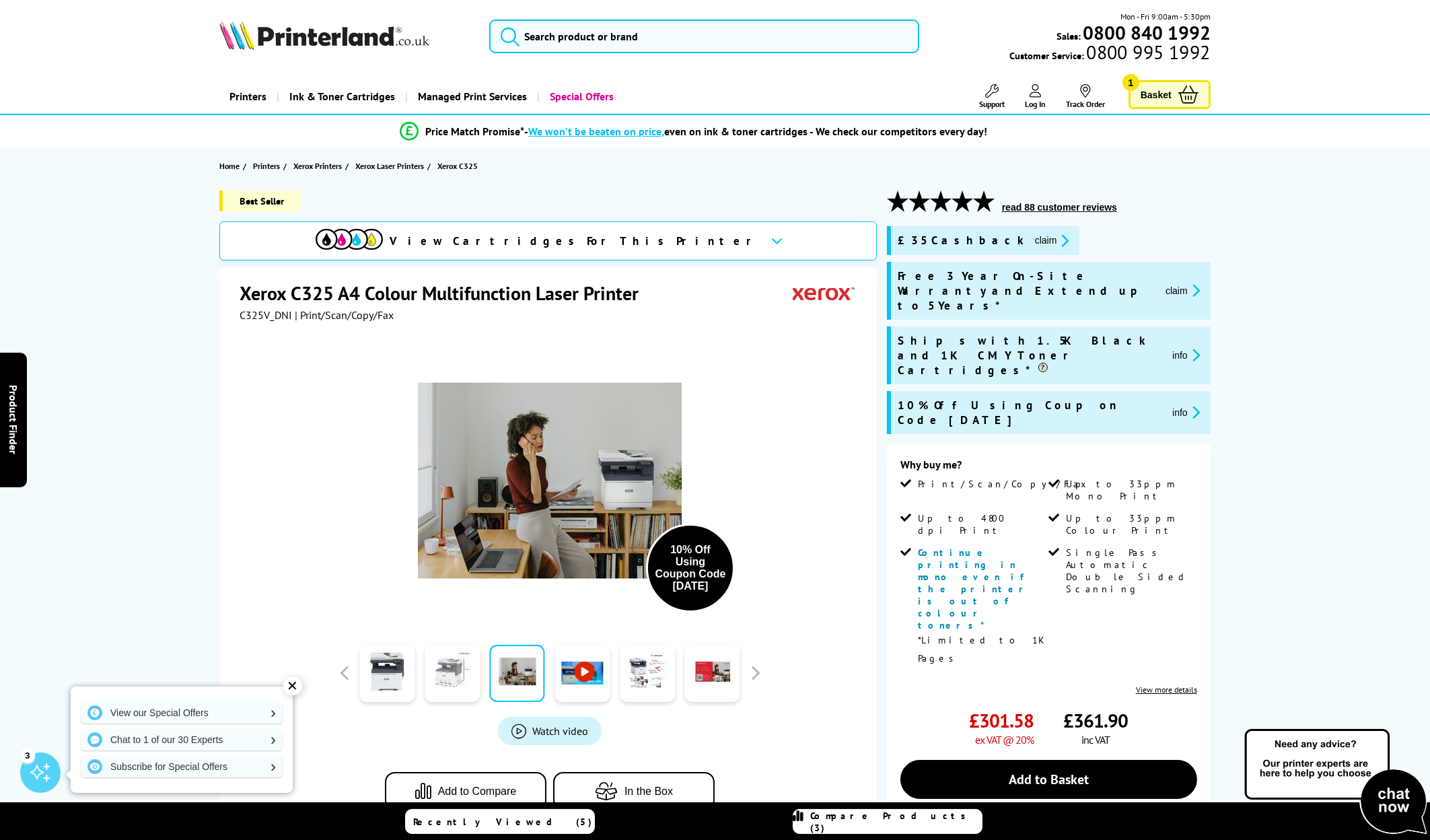
click at [433, 689] on link at bounding box center [452, 673] width 56 height 57
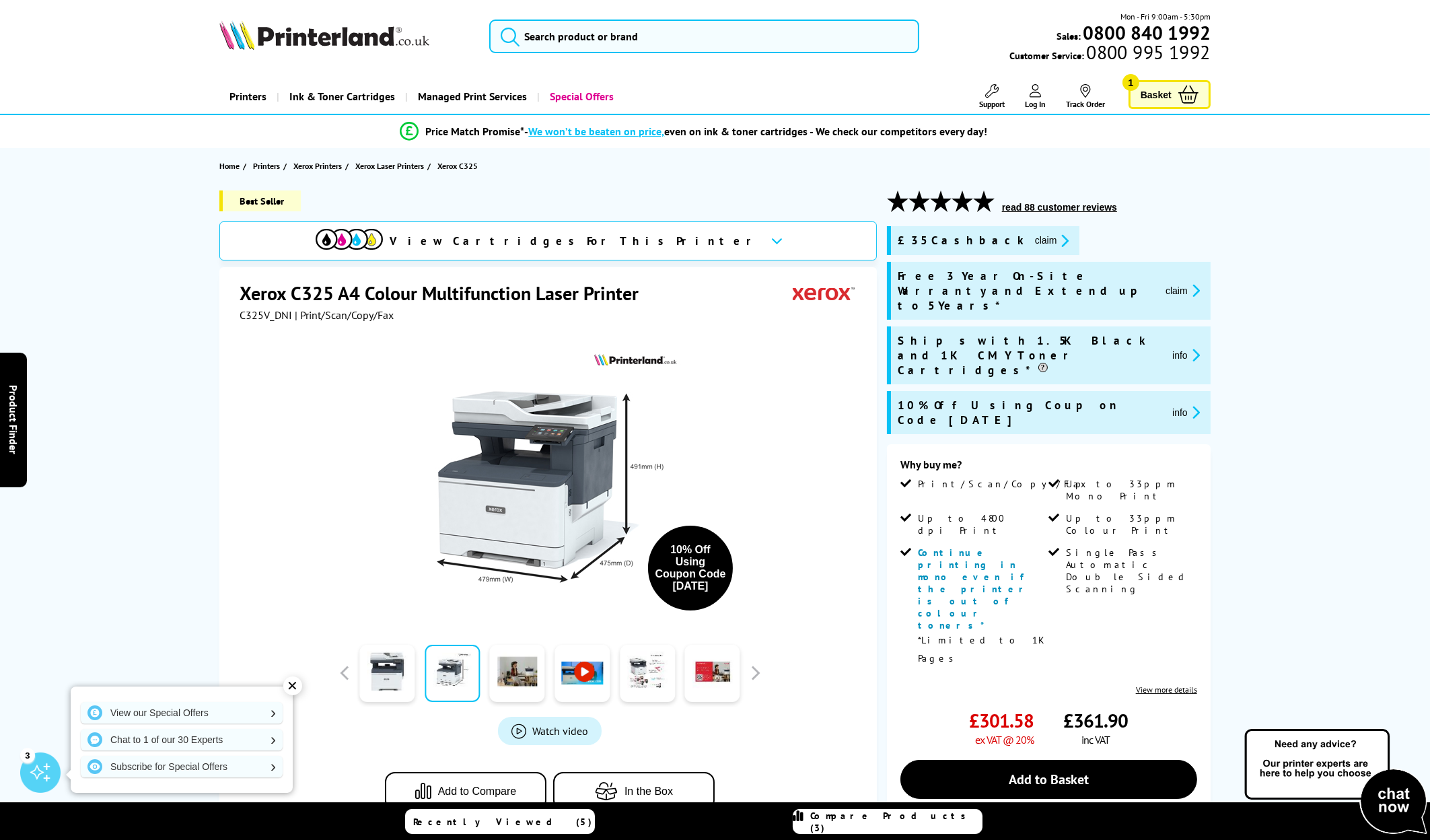
click at [563, 442] on img at bounding box center [550, 481] width 264 height 264
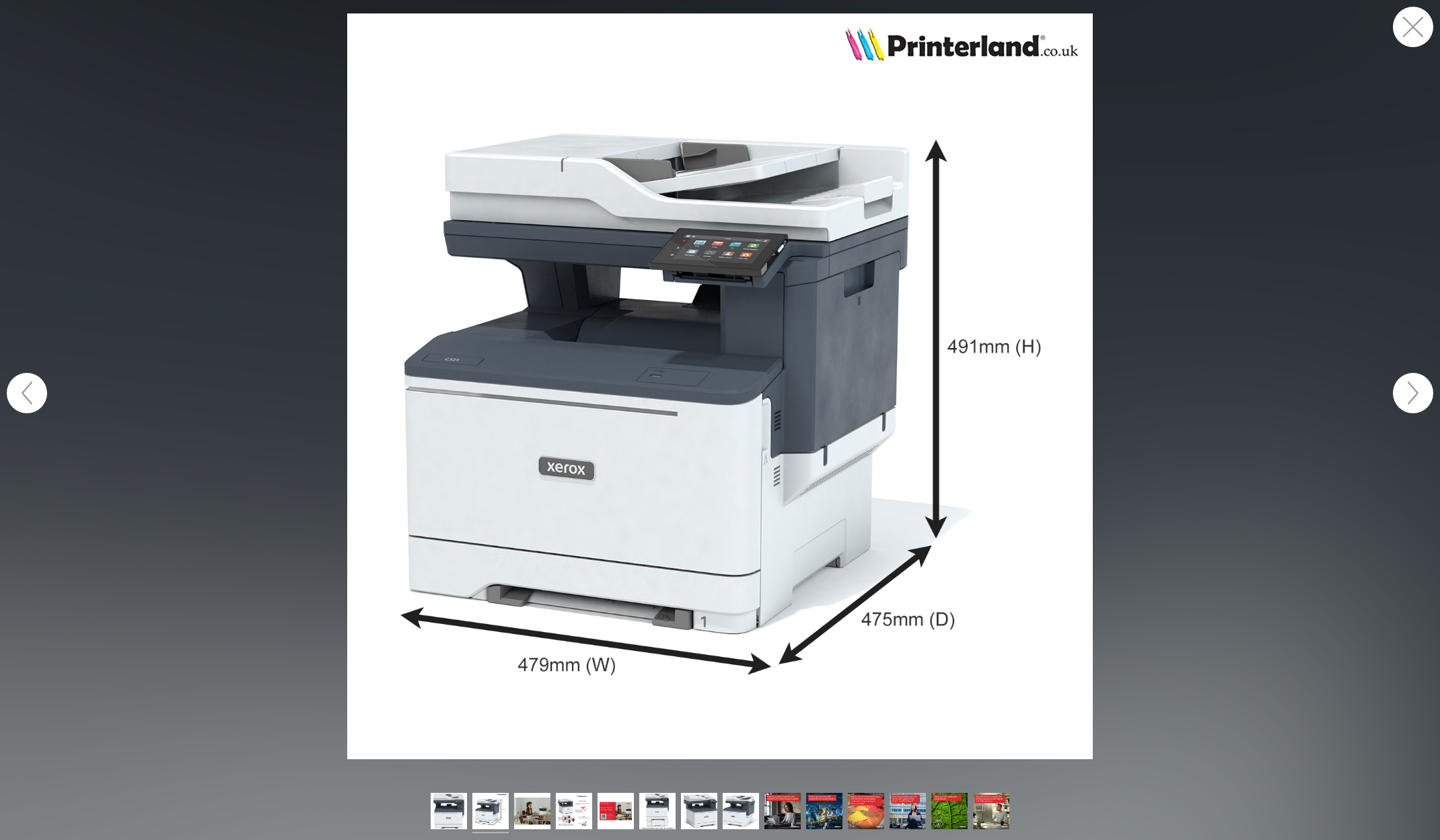
click at [1422, 22] on button "button" at bounding box center [1414, 27] width 41 height 41
